Goal: Information Seeking & Learning: Learn about a topic

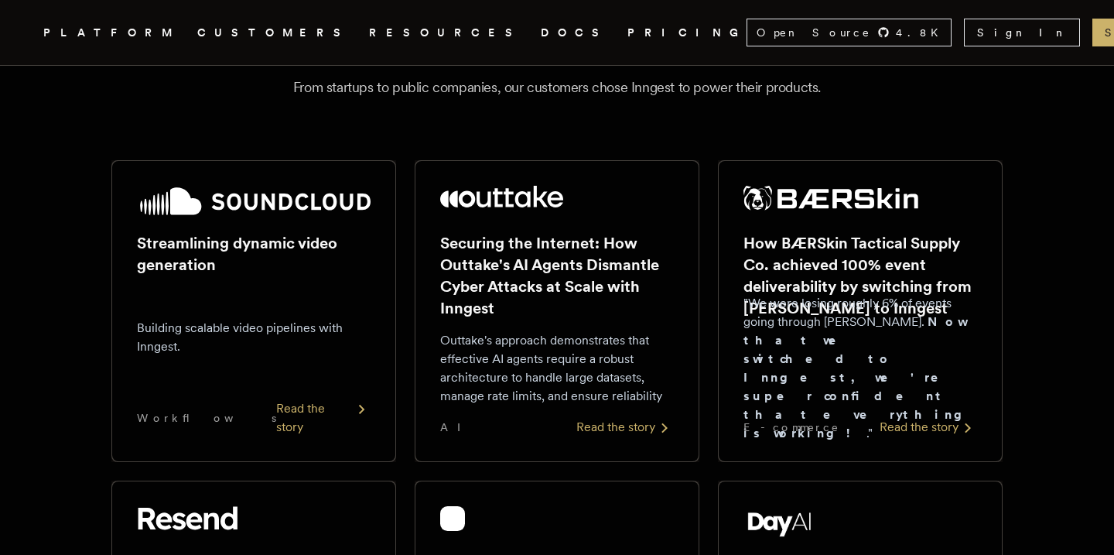
scroll to position [201, 0]
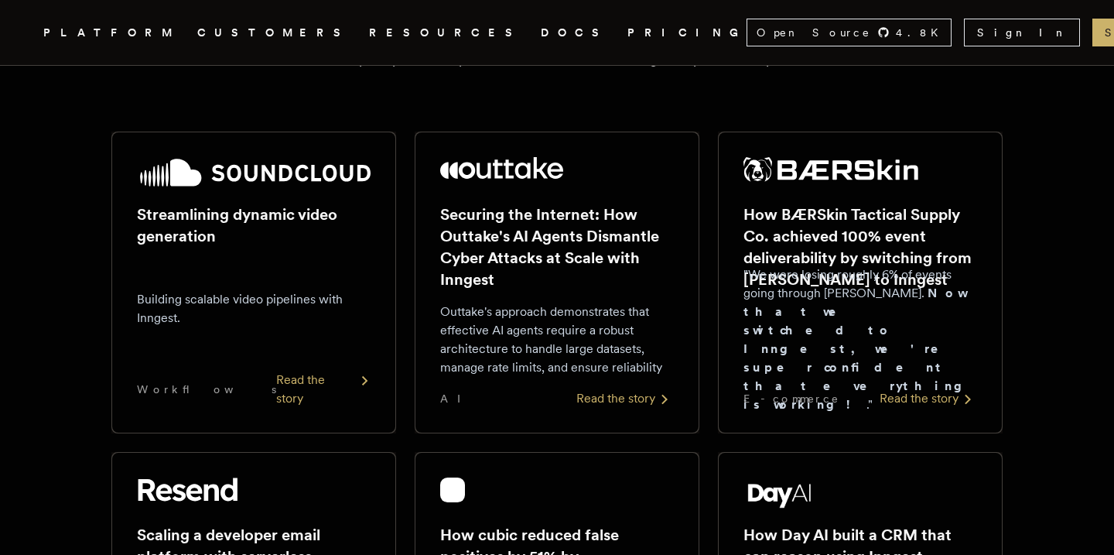
click at [319, 399] on div "Read the story" at bounding box center [323, 389] width 94 height 37
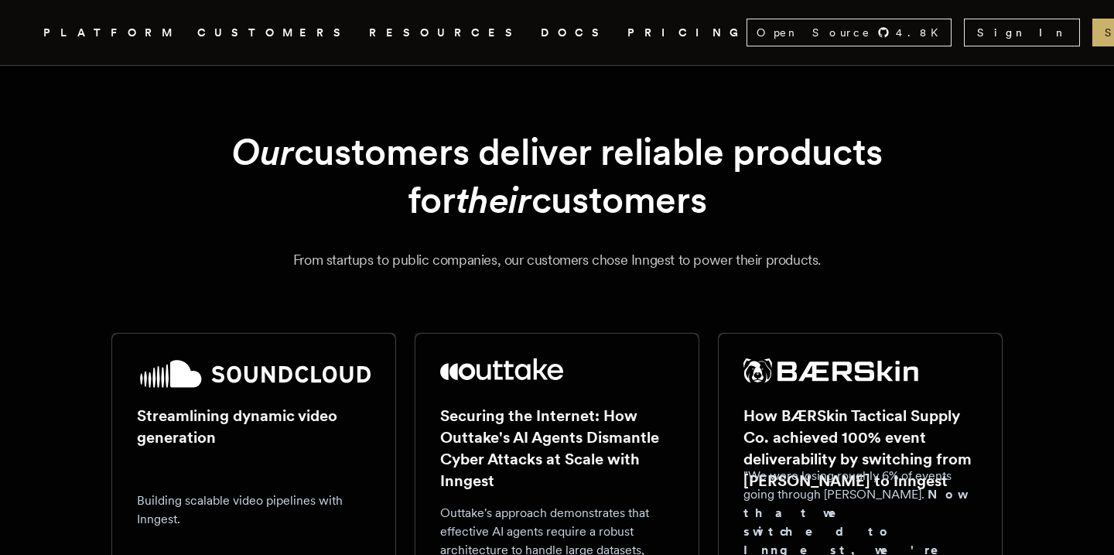
scroll to position [201, 0]
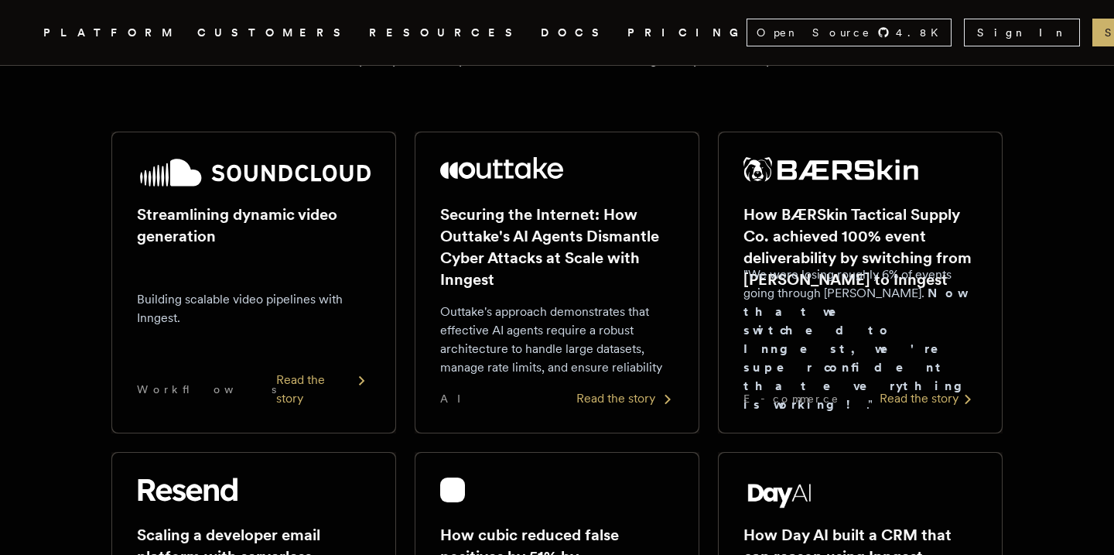
click at [606, 397] on div "Read the story" at bounding box center [624, 398] width 97 height 19
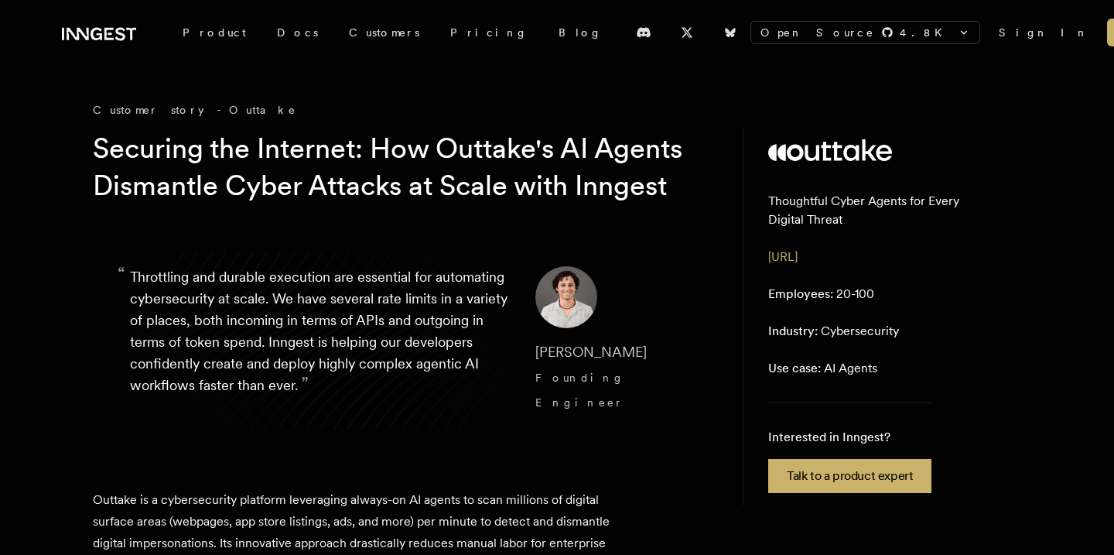
scroll to position [201, 0]
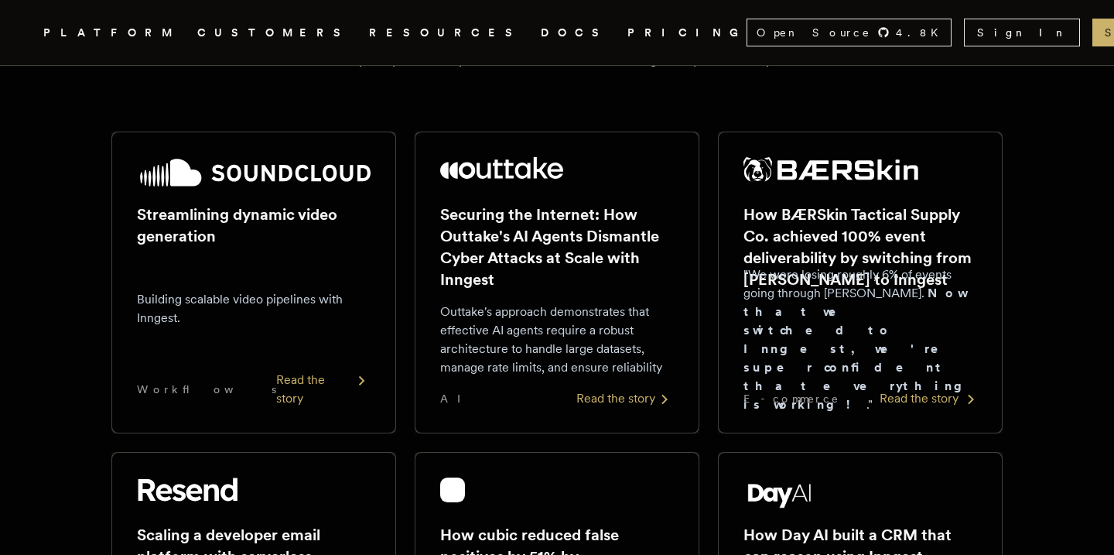
click at [900, 397] on div "Read the story" at bounding box center [928, 398] width 97 height 19
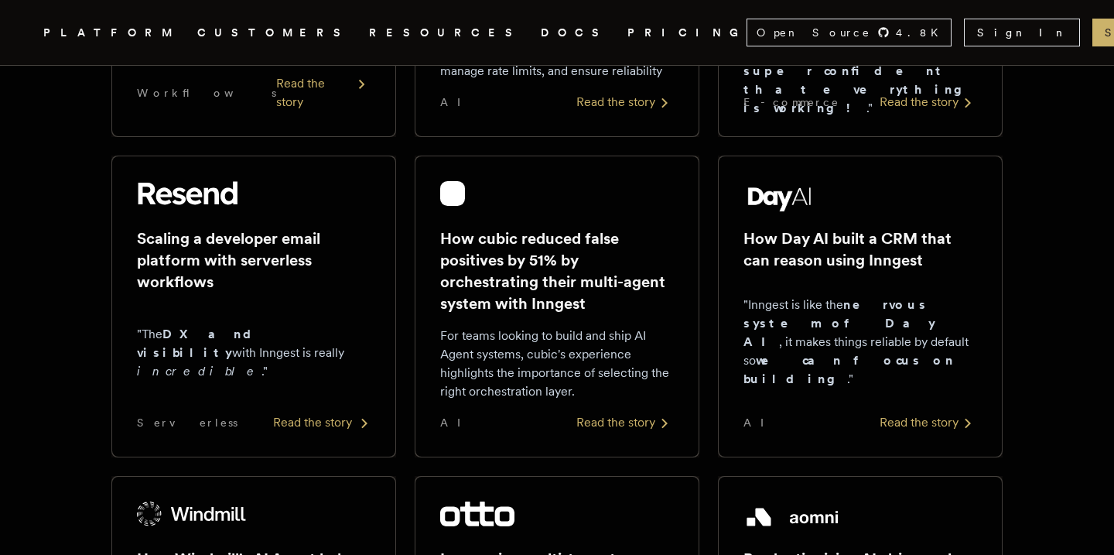
scroll to position [498, 0]
click at [314, 424] on div "Read the story" at bounding box center [321, 421] width 97 height 19
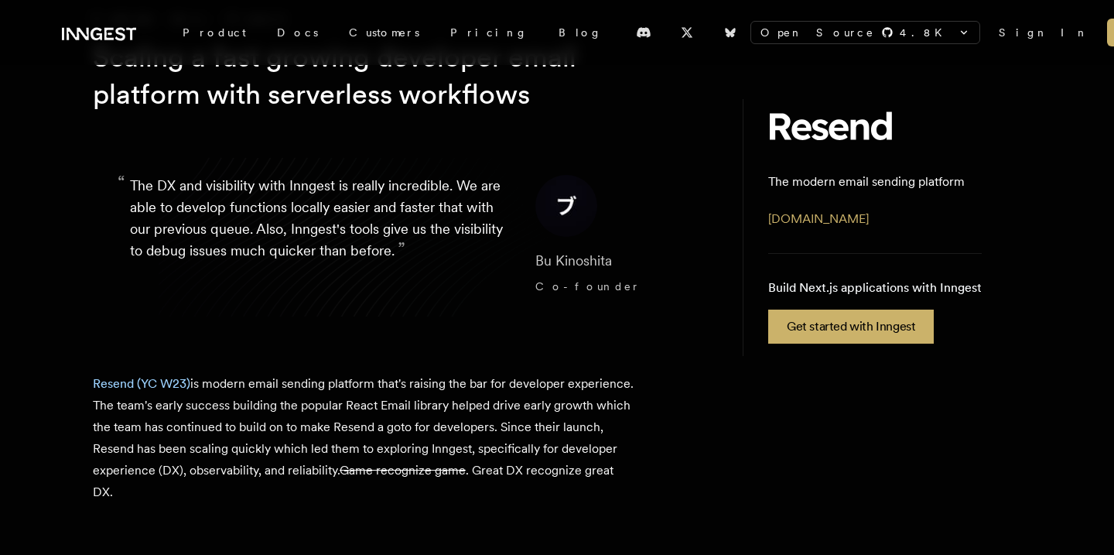
scroll to position [104, 0]
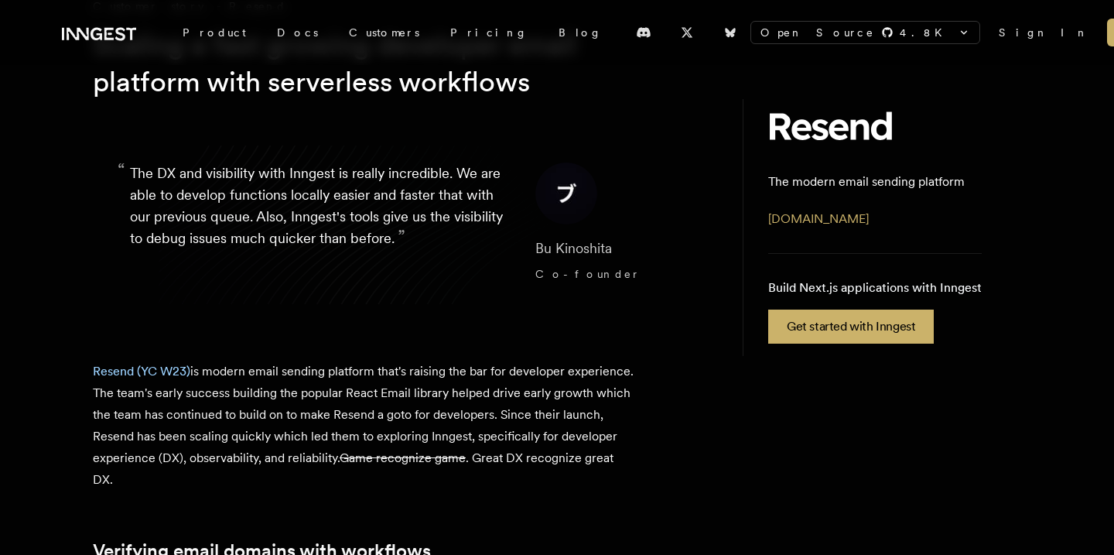
click at [335, 92] on h1 "Scaling a fast growing developer email platform with serverless workflows" at bounding box center [390, 63] width 594 height 74
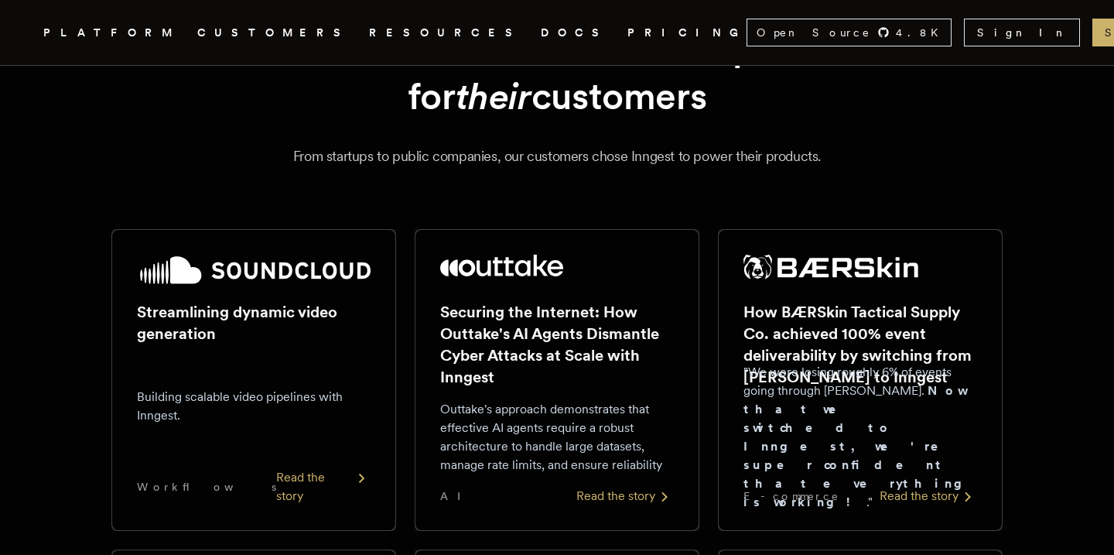
scroll to position [498, 0]
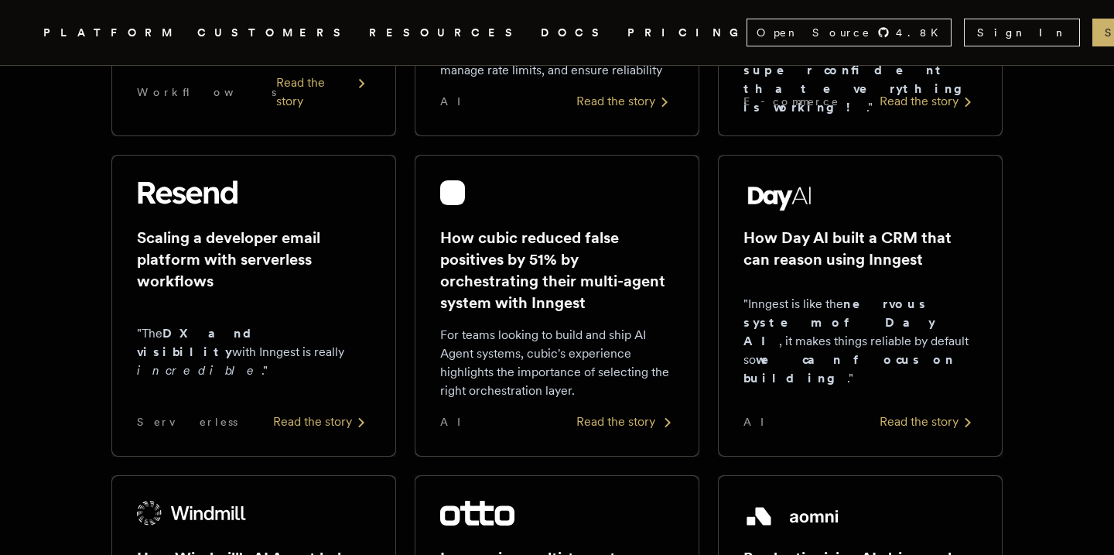
click at [594, 421] on div "Read the story" at bounding box center [624, 421] width 97 height 19
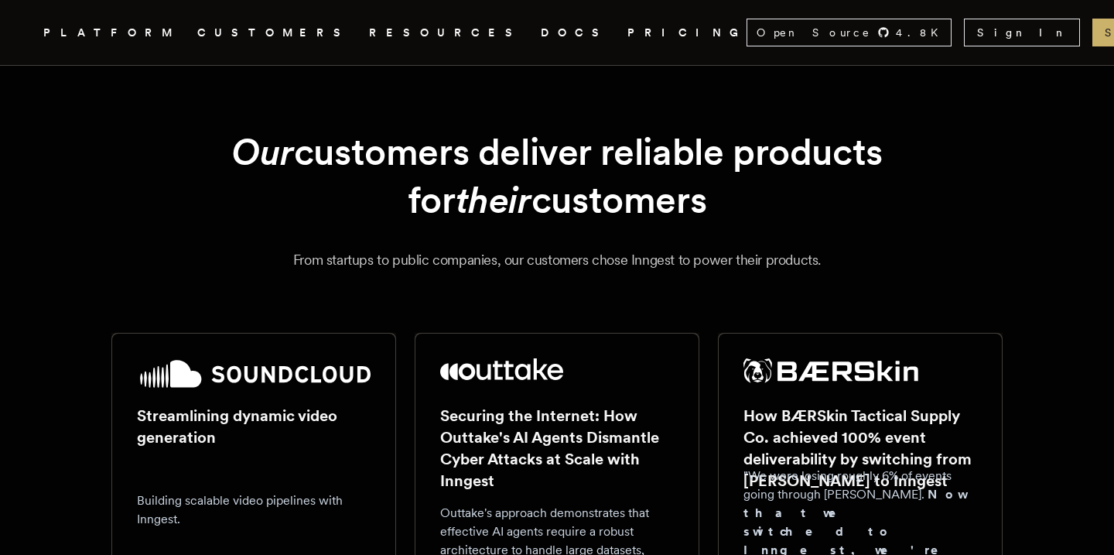
scroll to position [498, 0]
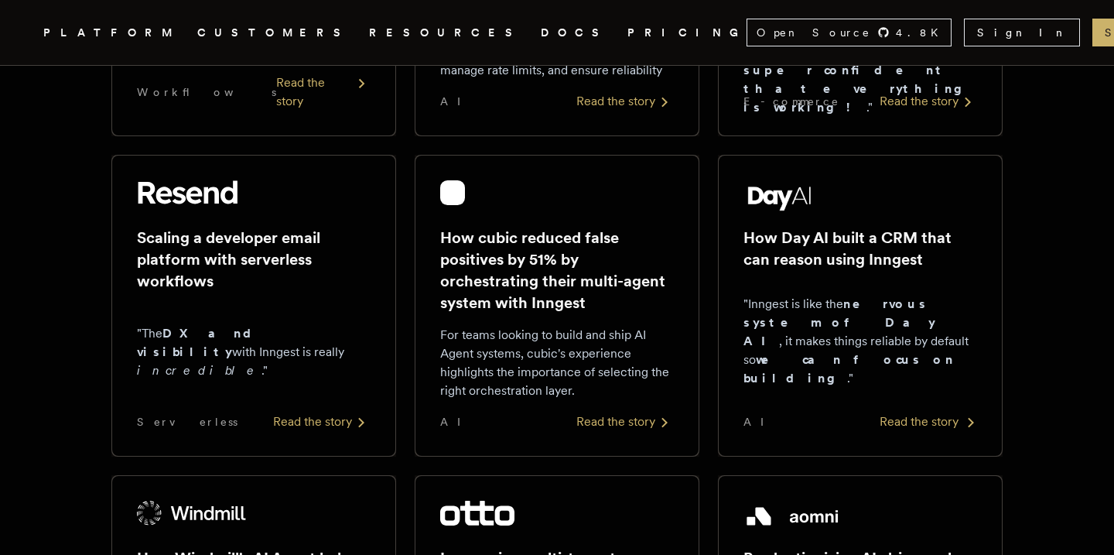
click at [898, 422] on div "Read the story" at bounding box center [928, 421] width 97 height 19
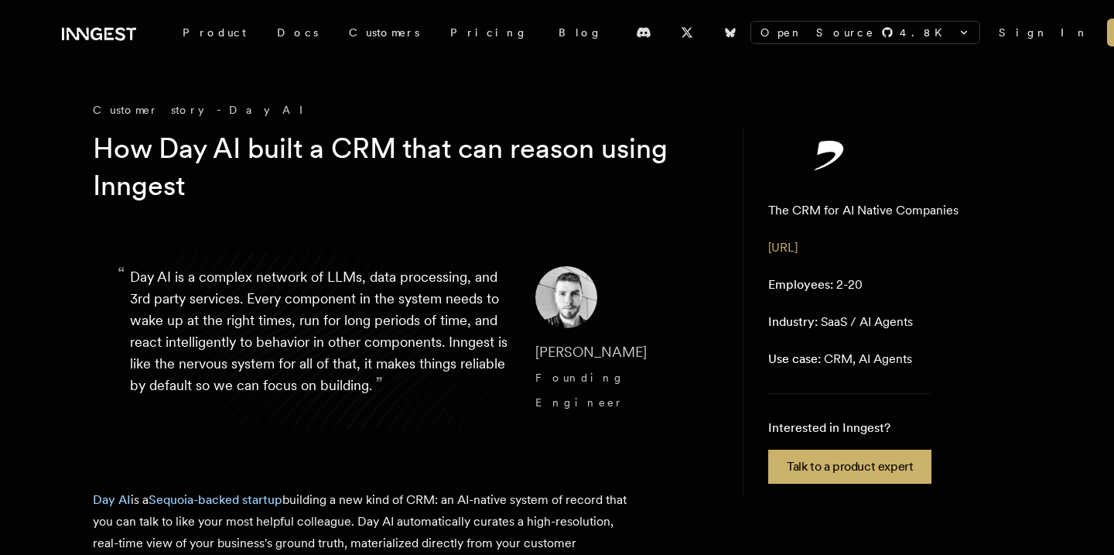
drag, startPoint x: 381, startPoint y: 138, endPoint x: 18, endPoint y: 0, distance: 388.3
click at [381, 138] on h1 "How Day AI built a CRM that can reason using Inngest" at bounding box center [390, 167] width 594 height 74
click at [299, 159] on h1 "How Day AI built a CRM that can reason using Inngest" at bounding box center [390, 167] width 594 height 74
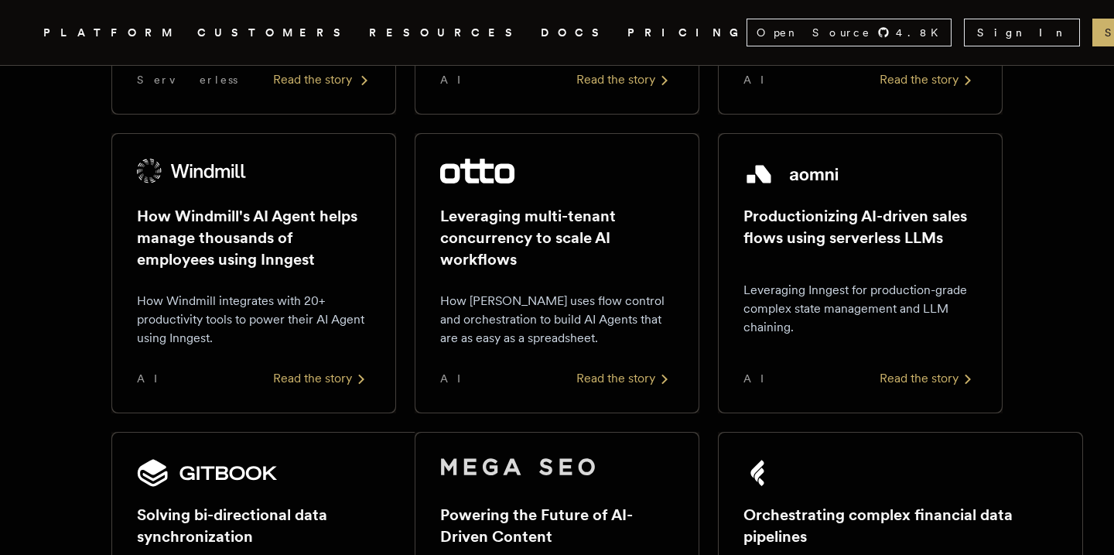
scroll to position [856, 0]
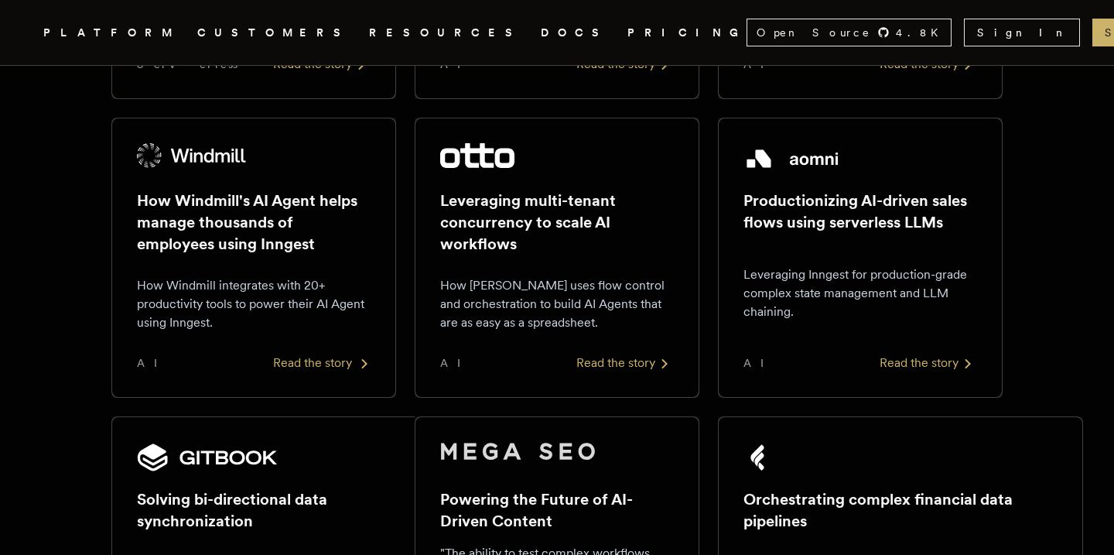
click at [317, 364] on div "Read the story" at bounding box center [321, 363] width 97 height 19
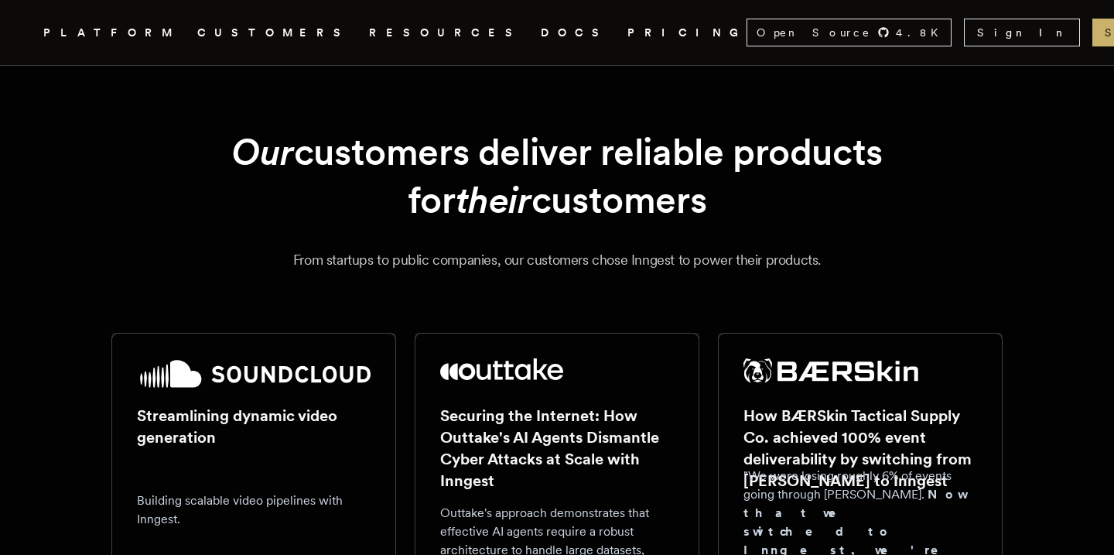
scroll to position [856, 0]
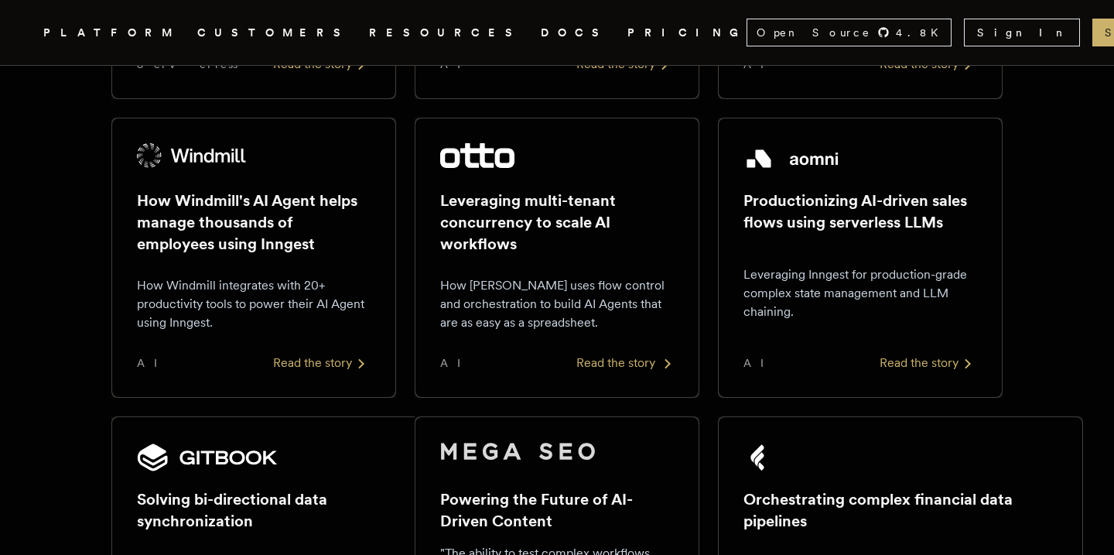
click at [638, 365] on div "Read the story" at bounding box center [624, 363] width 97 height 19
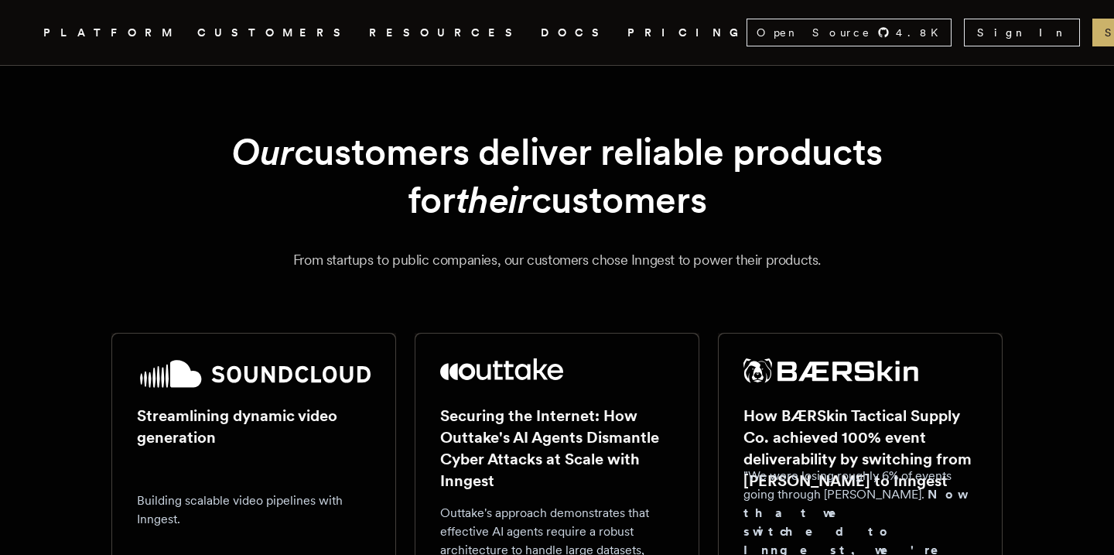
scroll to position [856, 0]
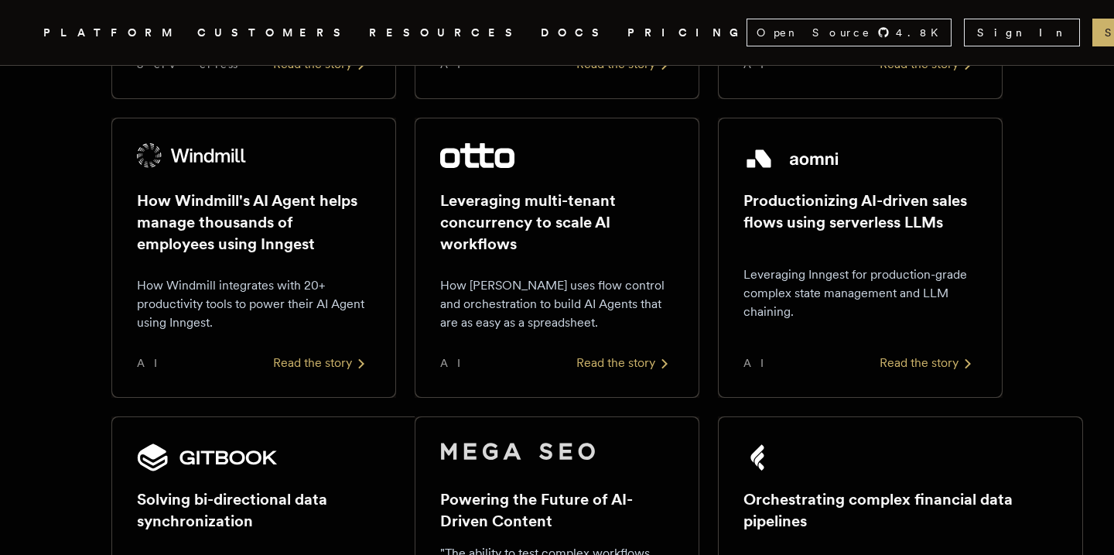
click at [912, 359] on div "Read the story" at bounding box center [928, 363] width 97 height 19
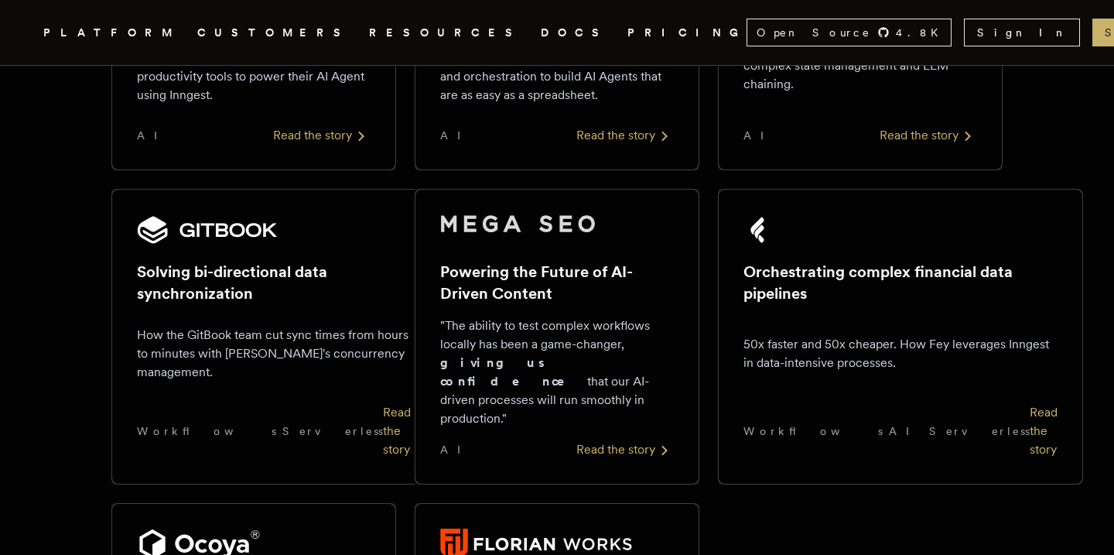
scroll to position [1088, 0]
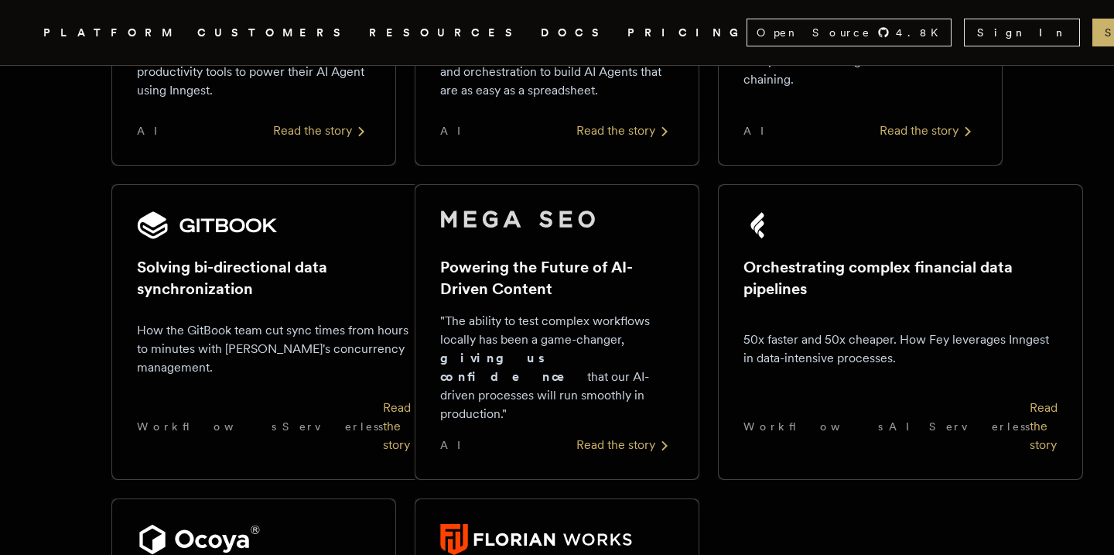
click at [383, 403] on div "Read the story" at bounding box center [397, 426] width 28 height 56
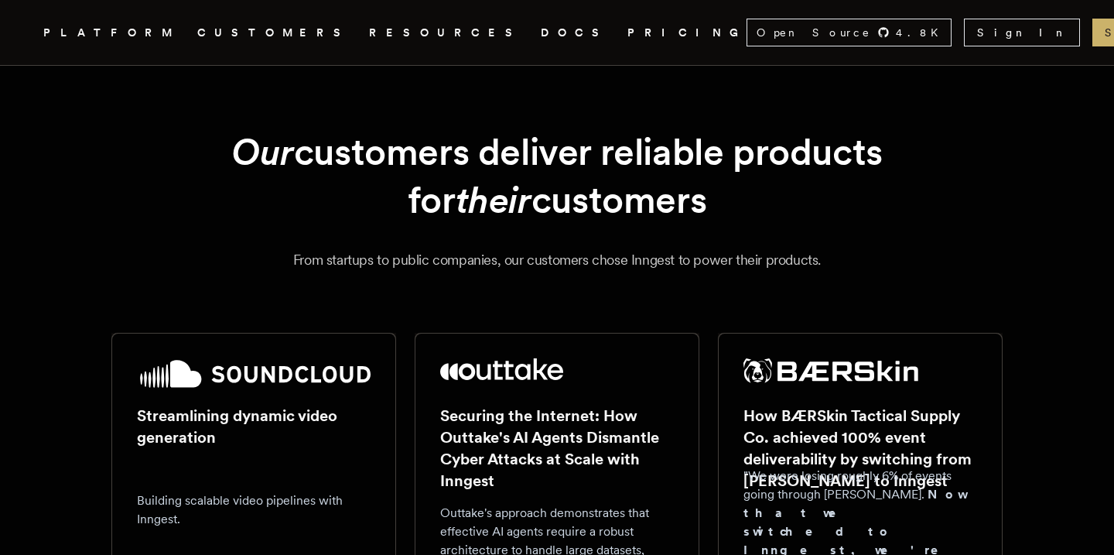
scroll to position [1088, 0]
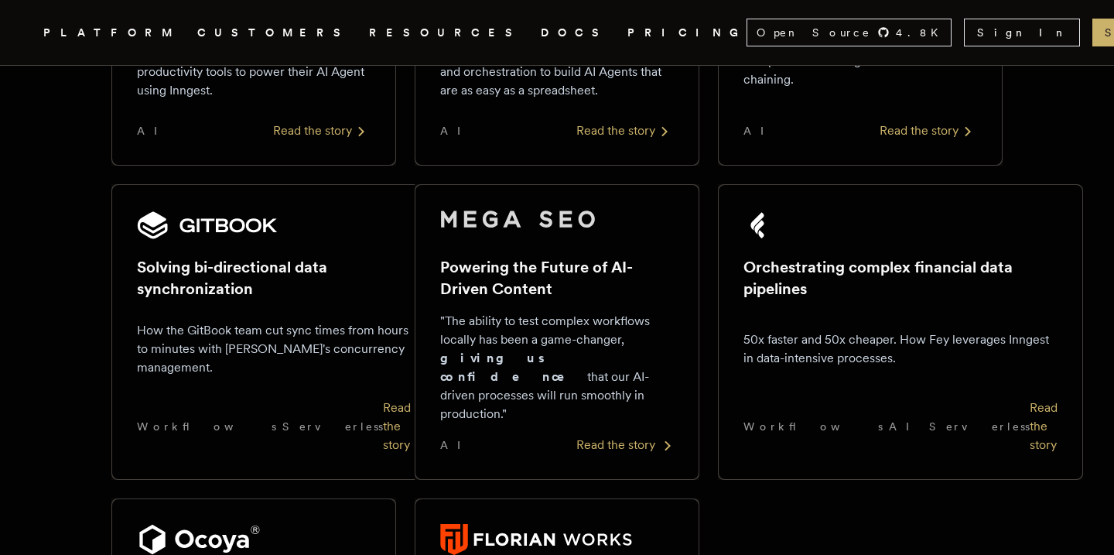
click at [596, 436] on div "Read the story" at bounding box center [624, 445] width 97 height 19
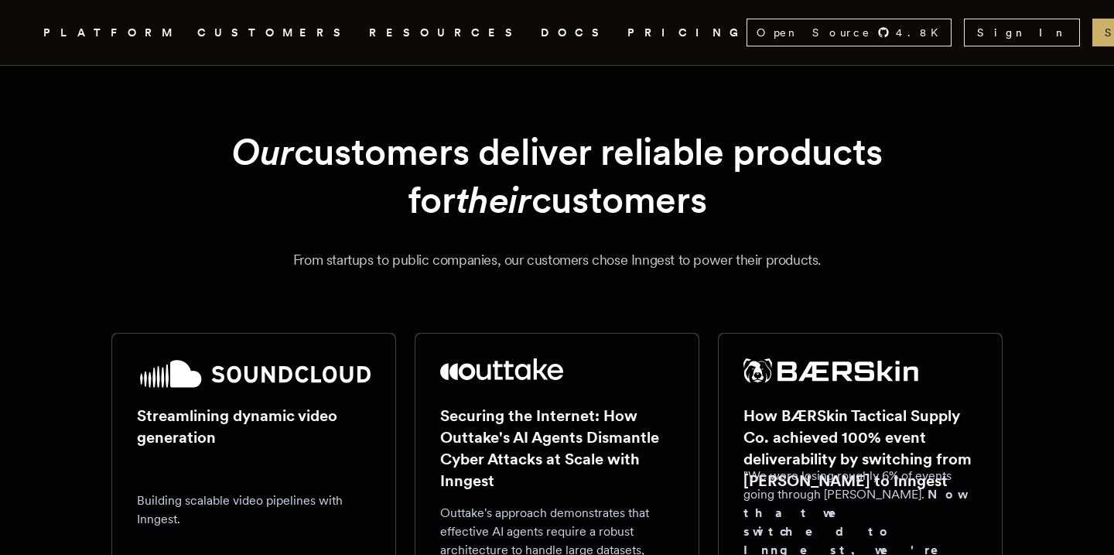
scroll to position [1088, 0]
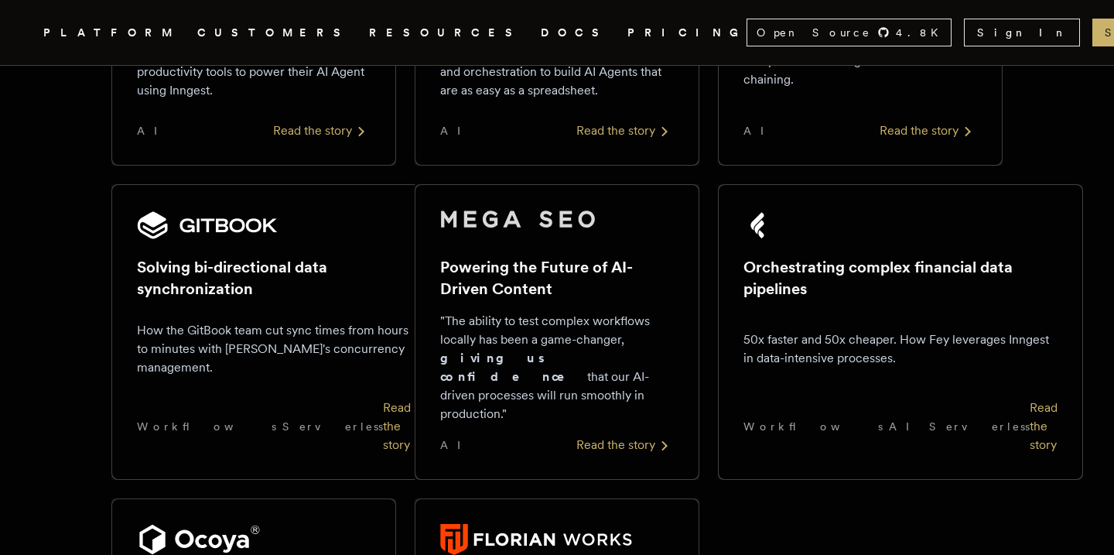
click at [1030, 411] on div "Read the story" at bounding box center [1044, 426] width 28 height 56
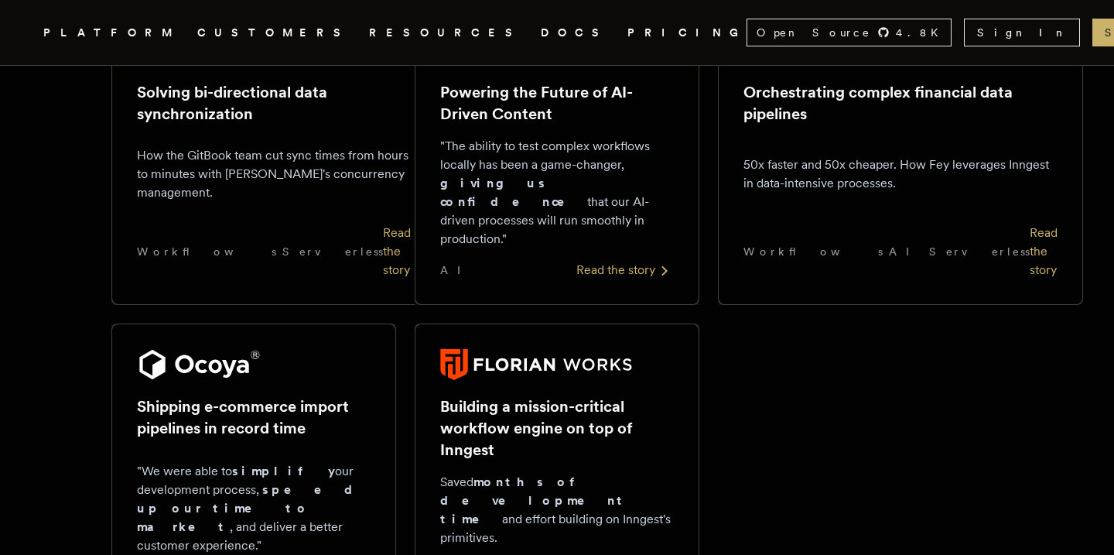
scroll to position [1316, 0]
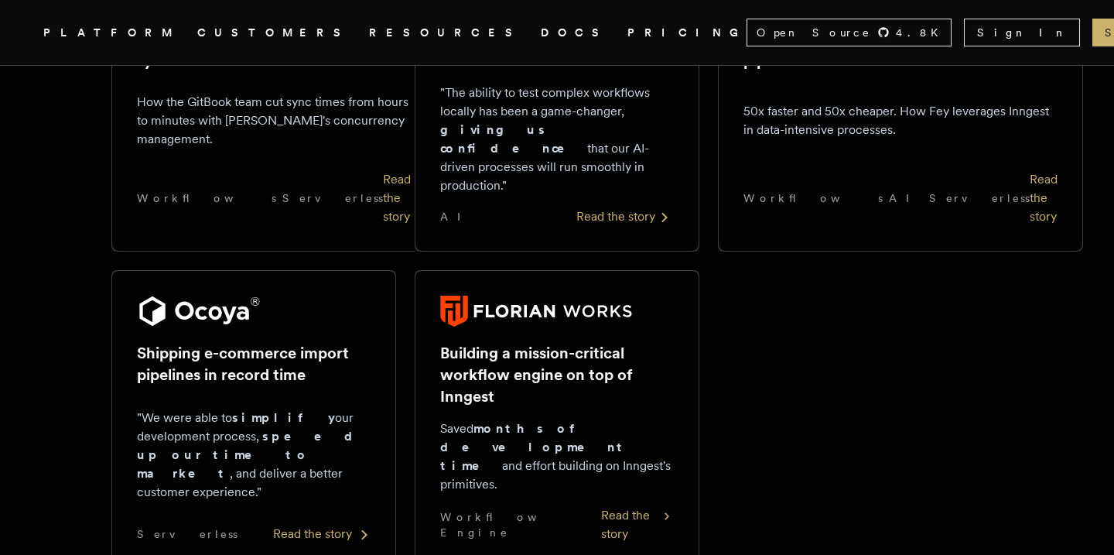
click at [298, 524] on div "Read the story" at bounding box center [321, 533] width 97 height 19
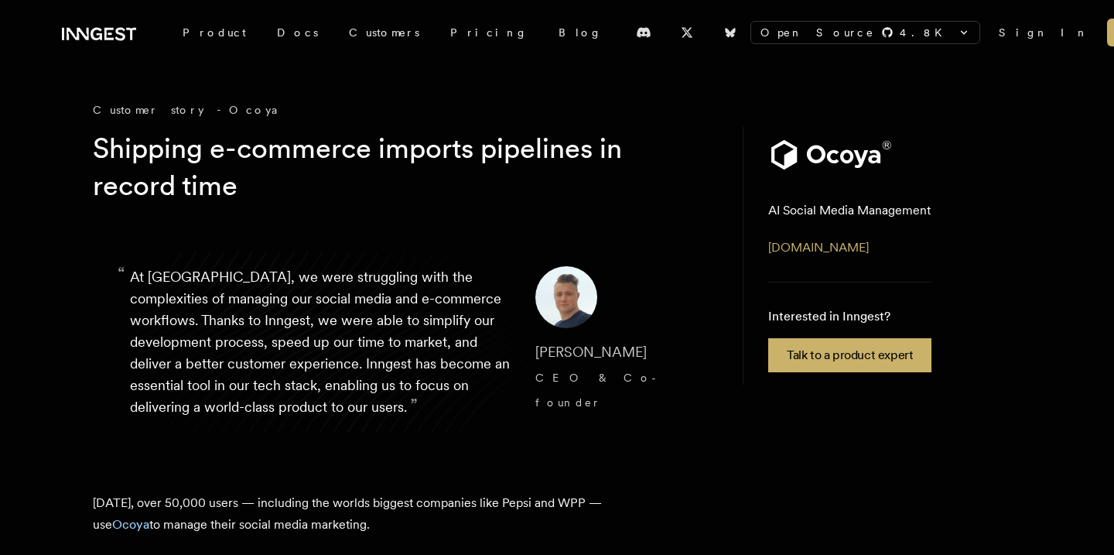
click at [388, 156] on h1 "Shipping e-commerce imports pipelines in record time" at bounding box center [390, 167] width 594 height 74
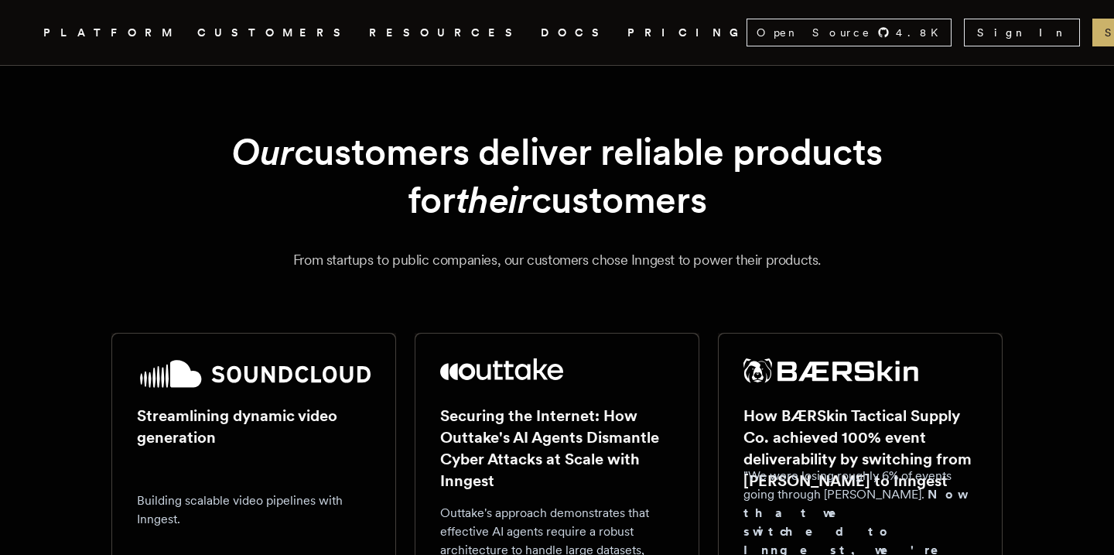
scroll to position [1316, 0]
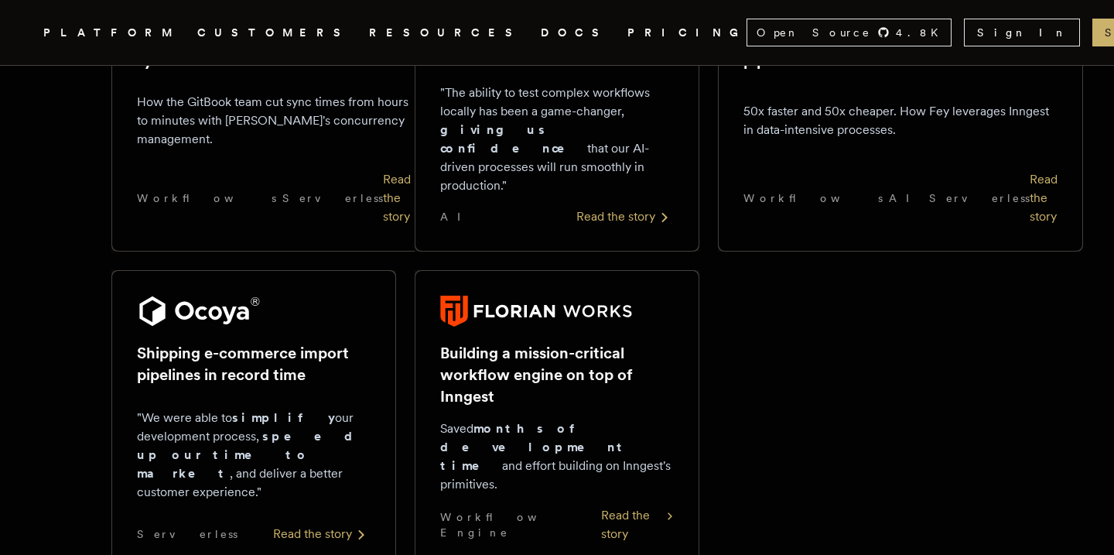
click at [601, 506] on div "Read the story" at bounding box center [637, 524] width 73 height 37
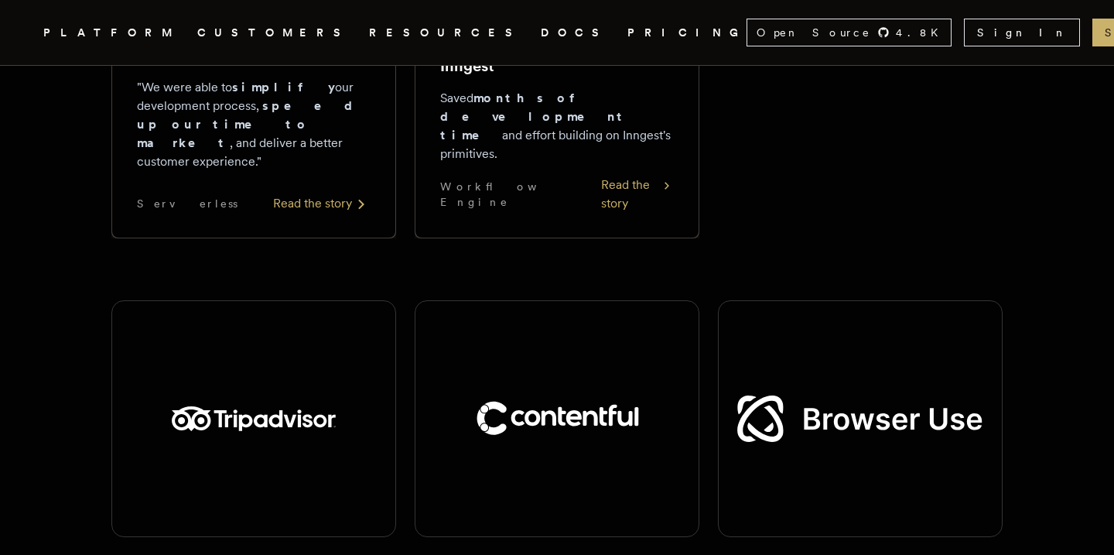
scroll to position [1655, 0]
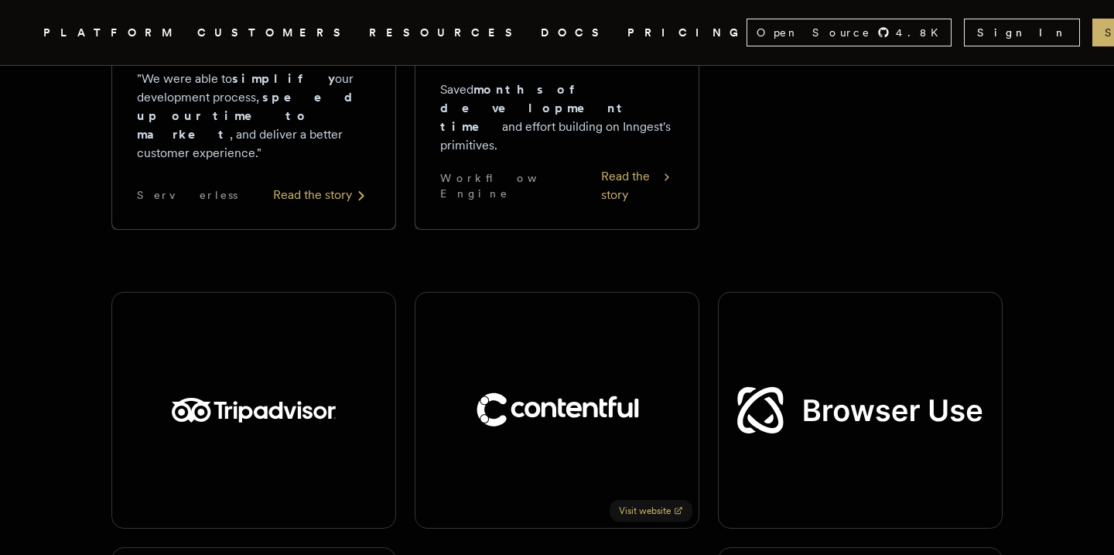
click at [584, 380] on div at bounding box center [556, 410] width 163 height 74
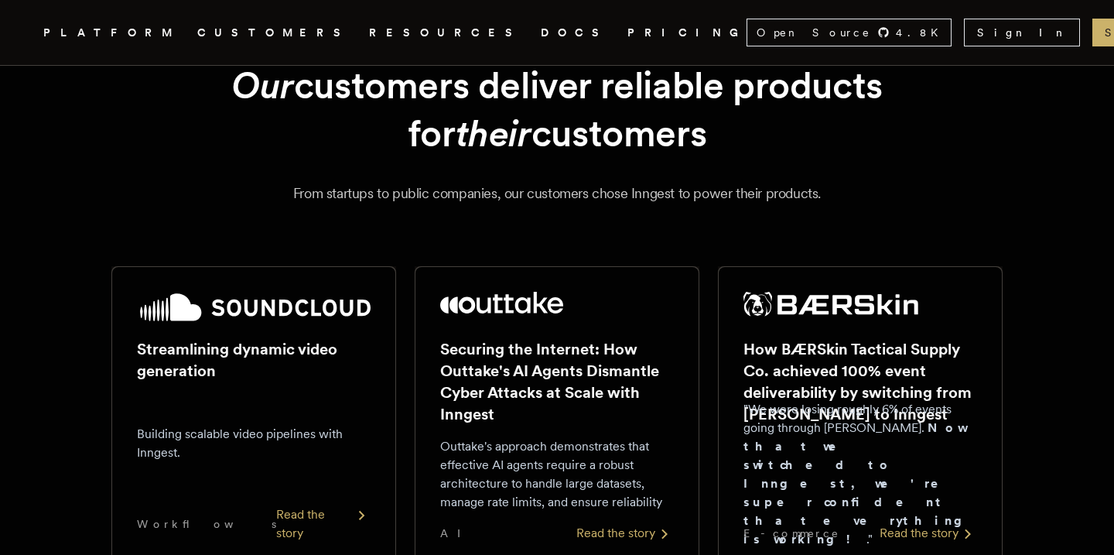
scroll to position [0, 0]
